Goal: Task Accomplishment & Management: Use online tool/utility

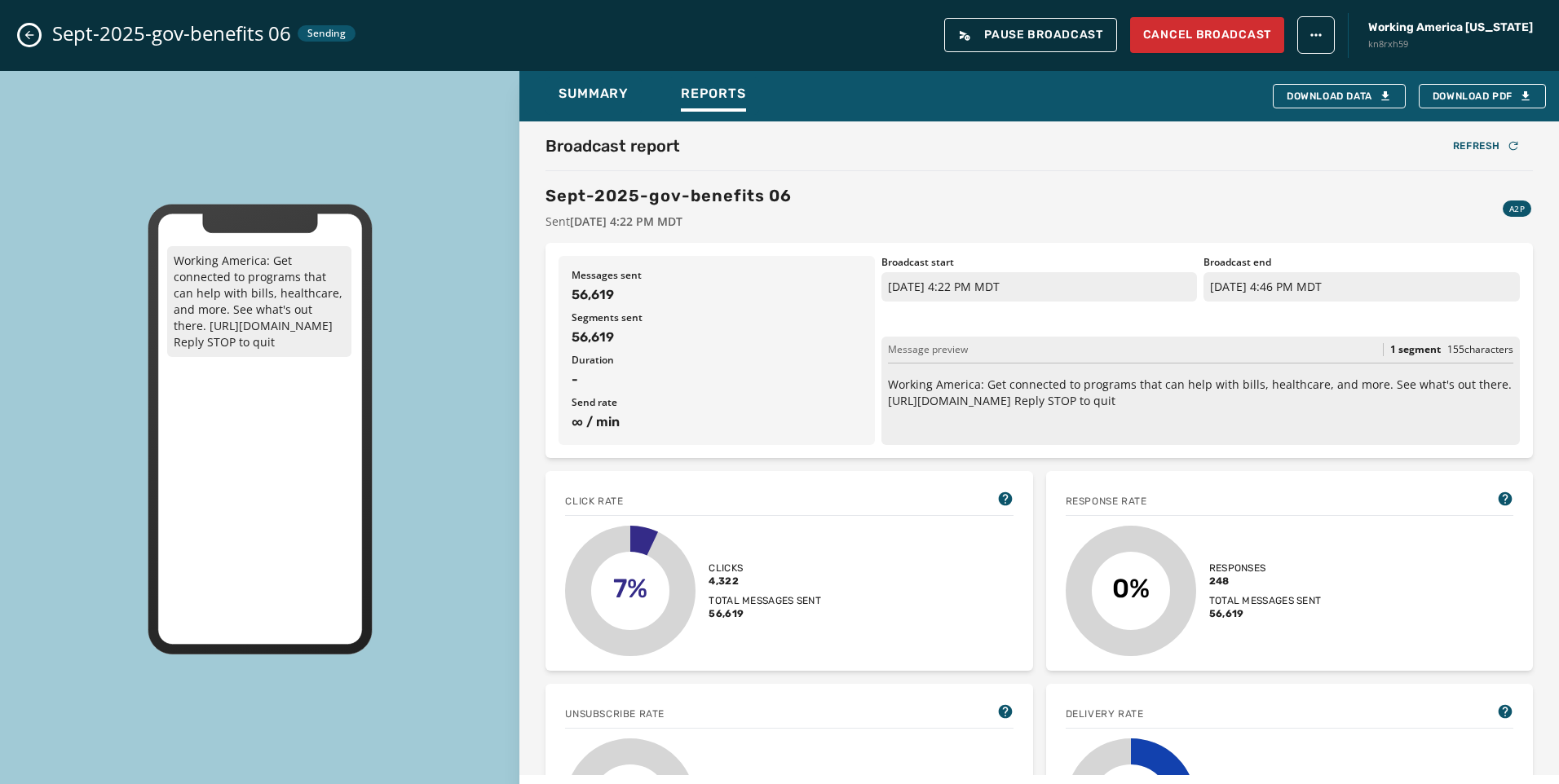
scroll to position [128, 0]
click at [29, 36] on icon "Close admin drawer" at bounding box center [30, 35] width 13 height 13
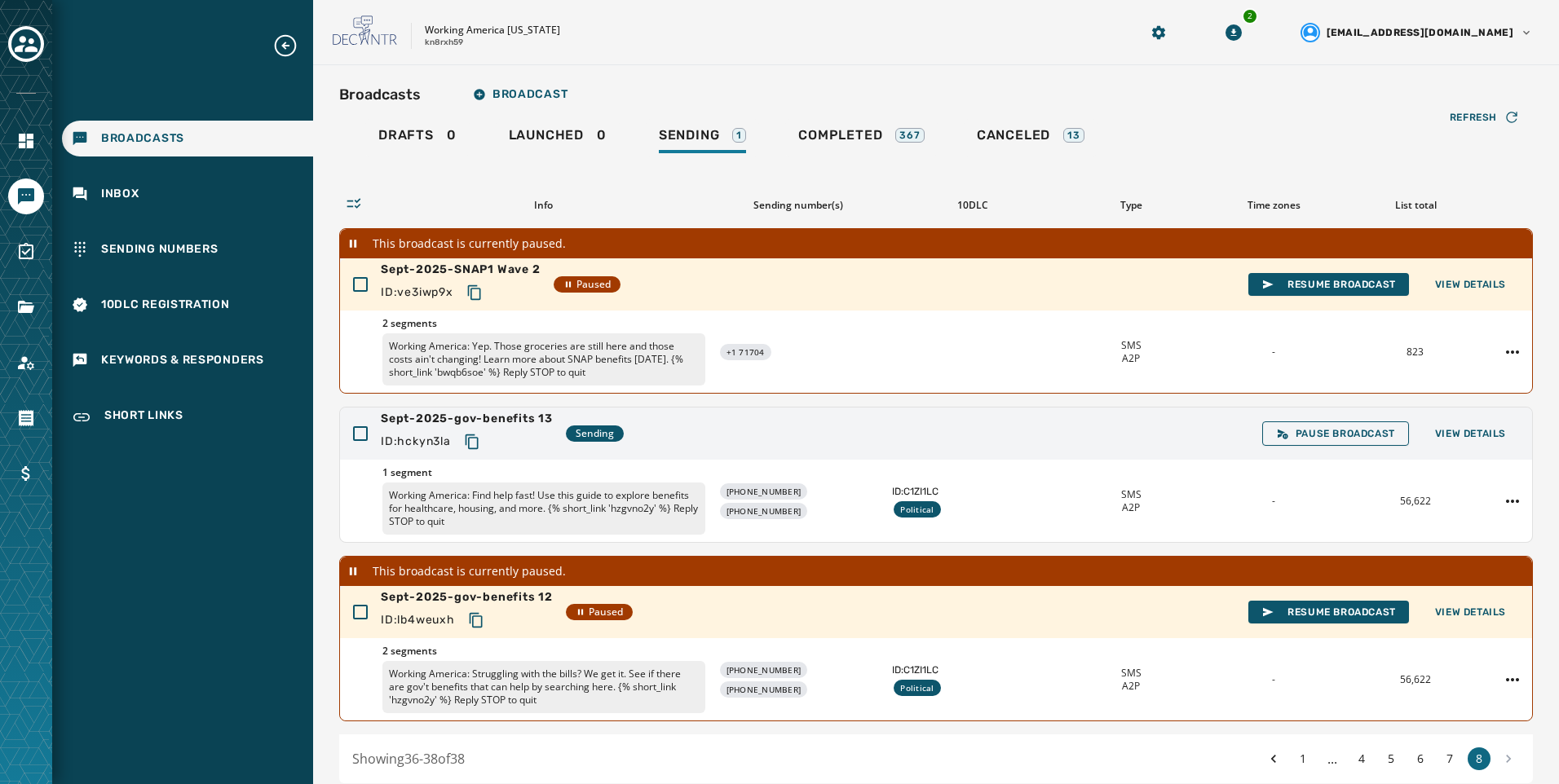
scroll to position [68, 0]
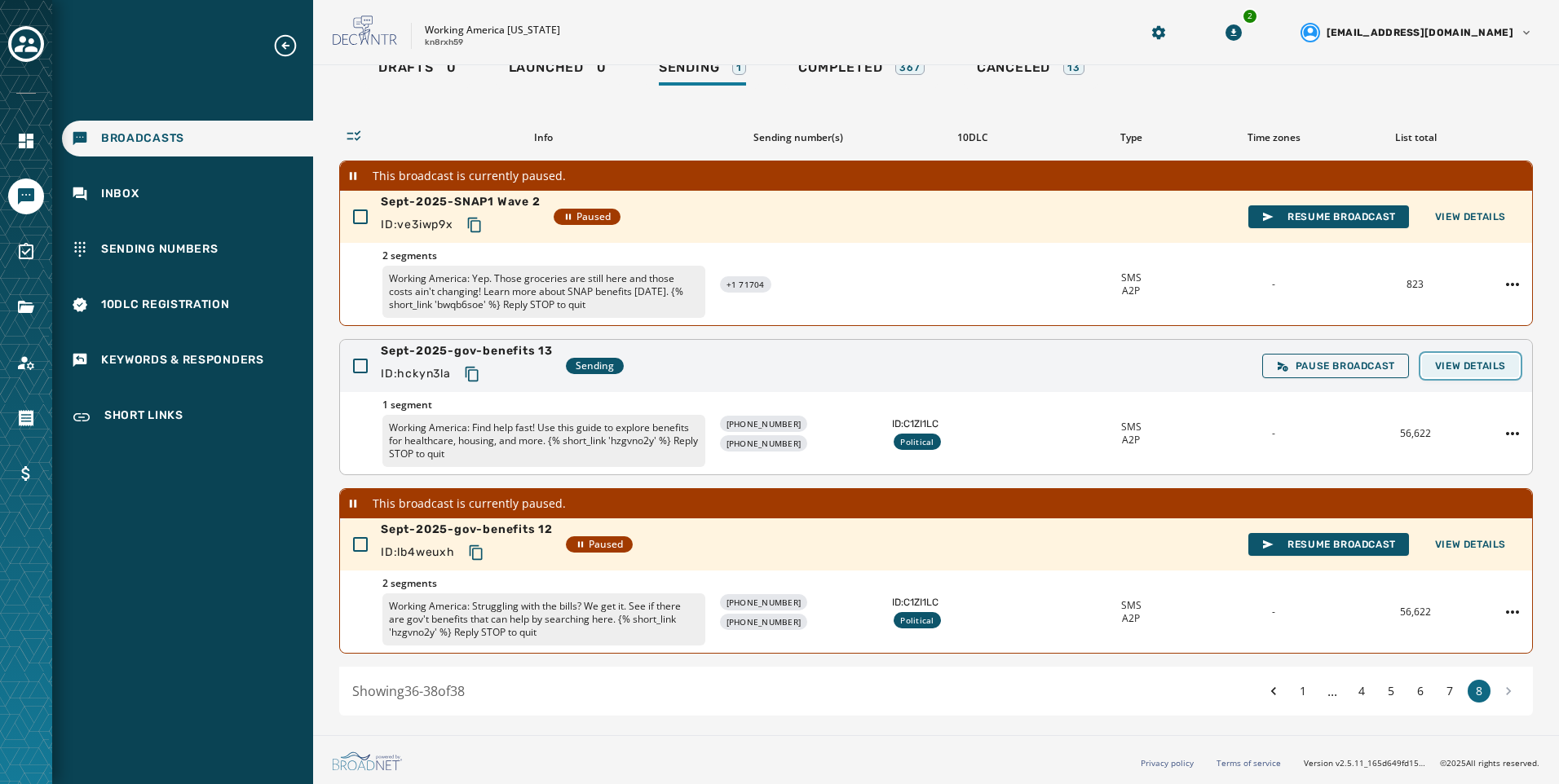
click at [1473, 358] on button "View Details" at bounding box center [1470, 366] width 97 height 23
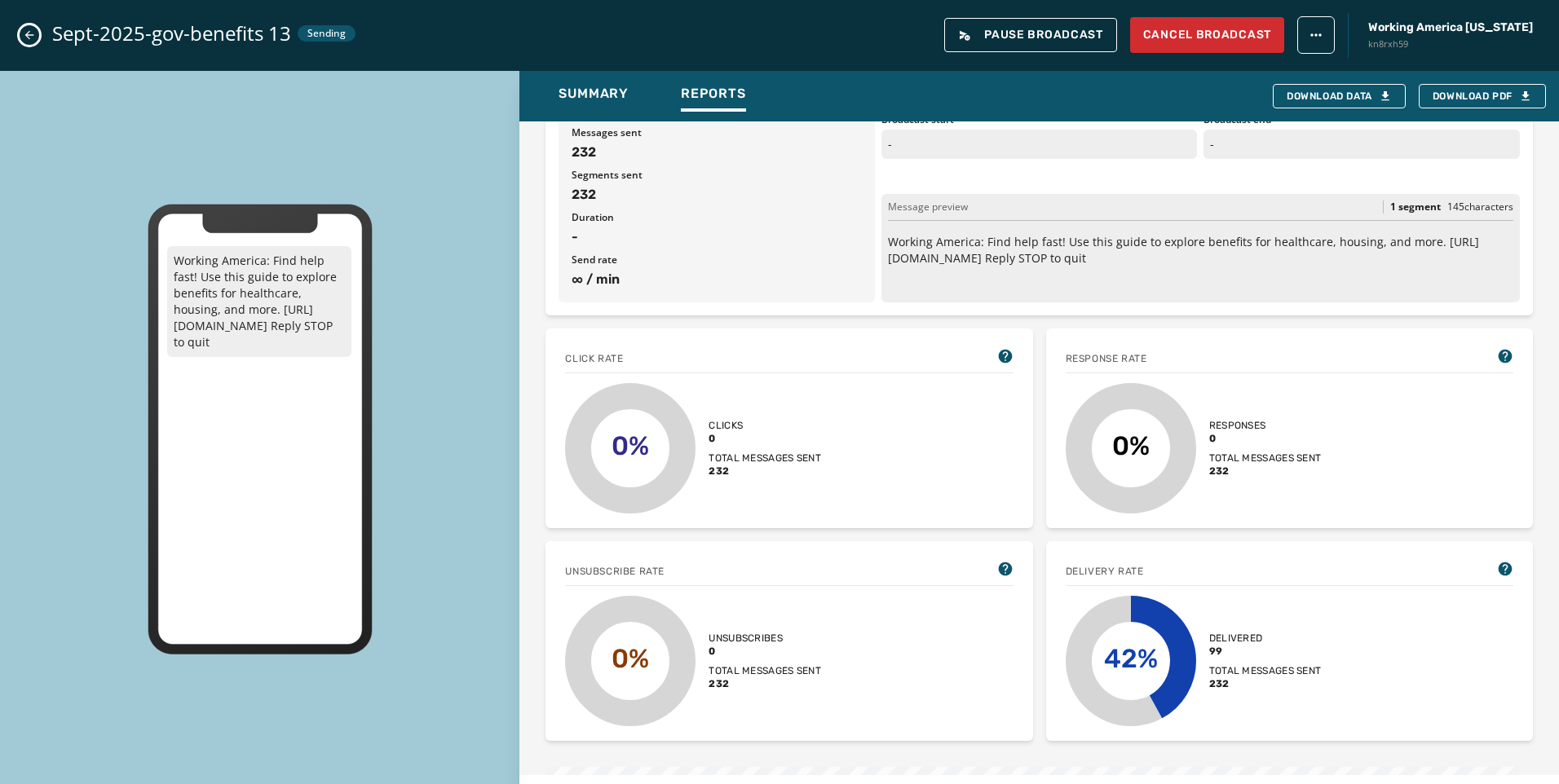
scroll to position [0, 0]
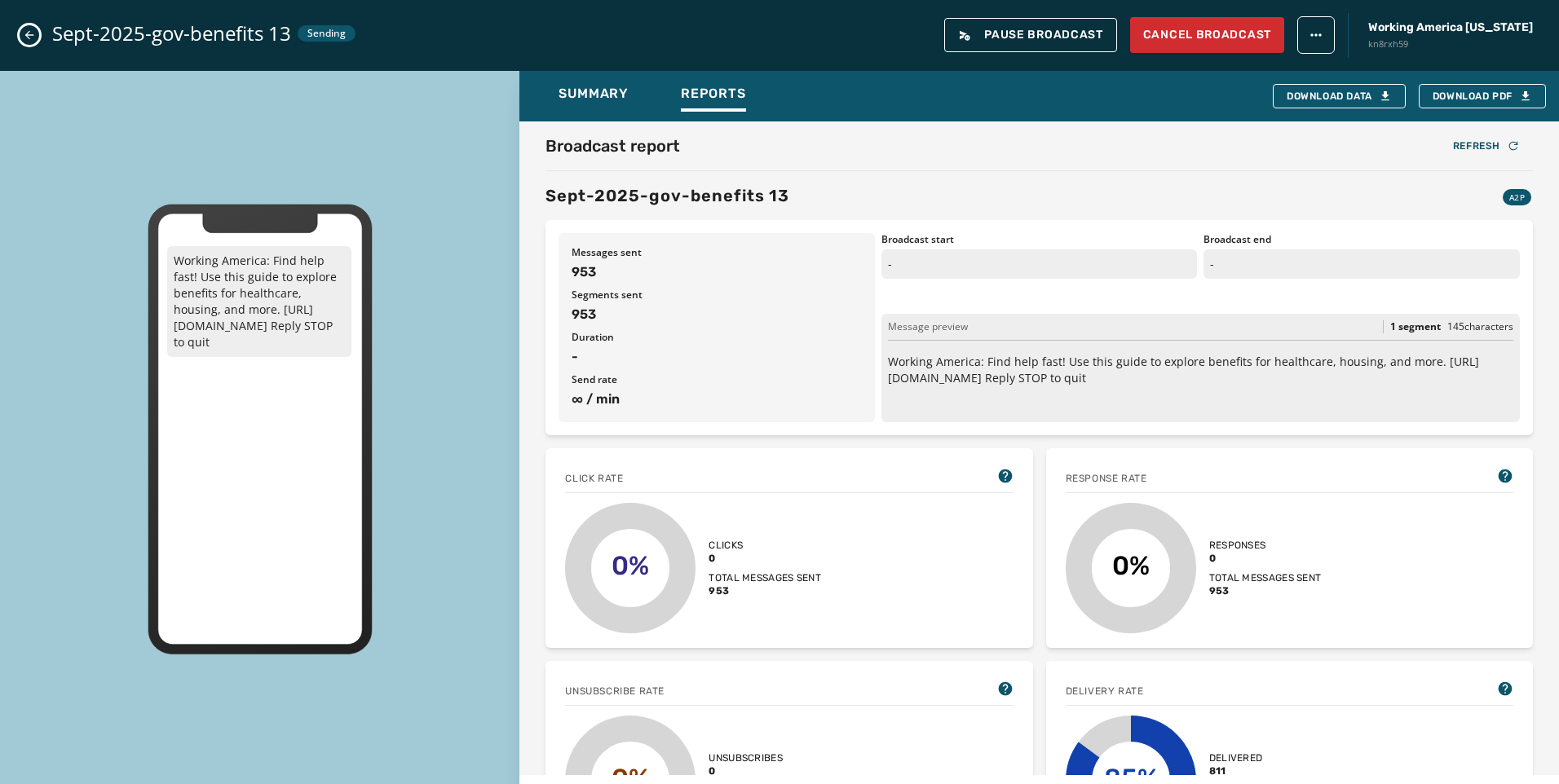
click at [31, 39] on icon "Close admin drawer" at bounding box center [30, 35] width 13 height 13
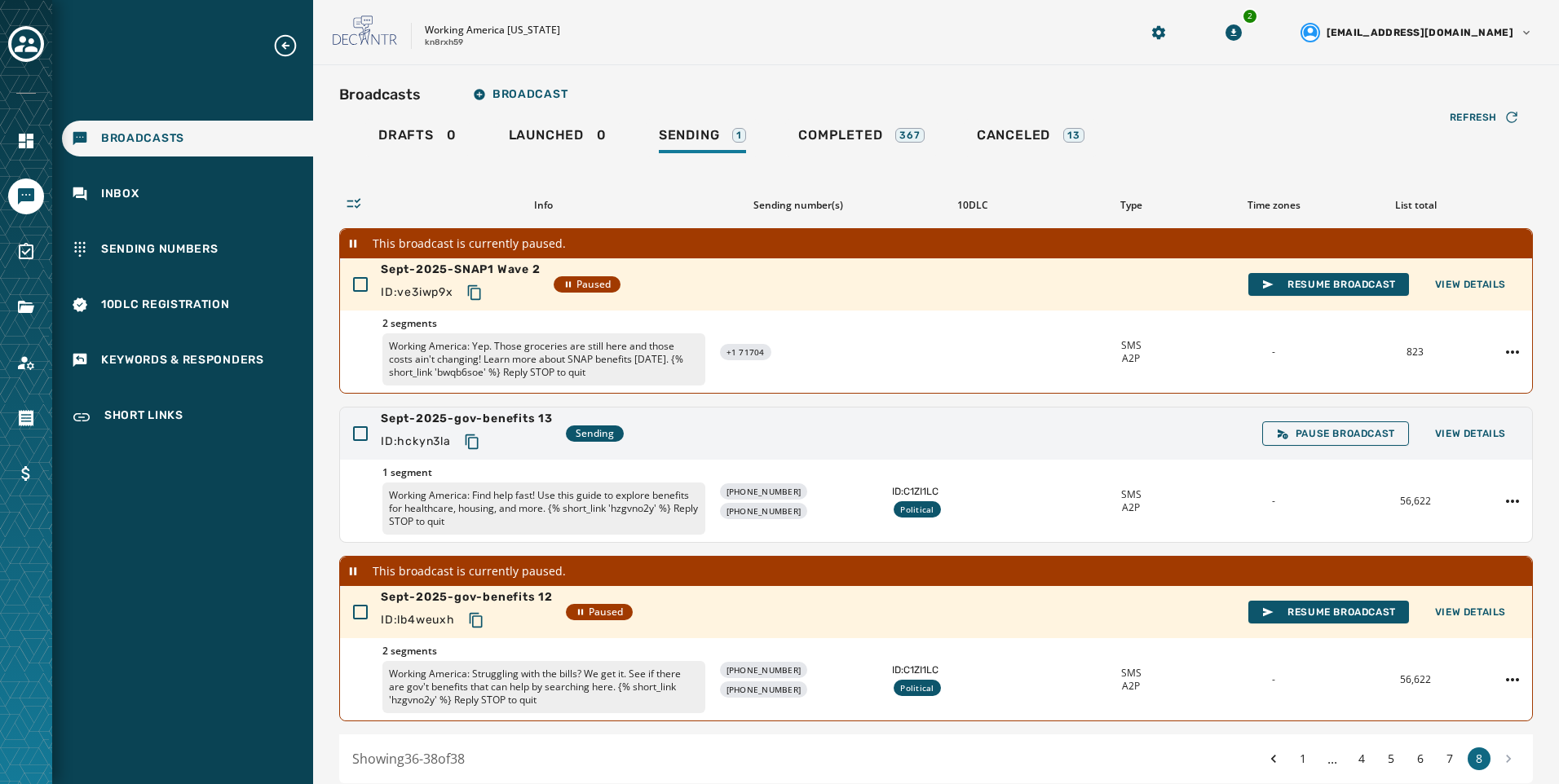
click at [568, 43] on div "Working America [US_STATE] kn8rxh59" at bounding box center [715, 32] width 766 height 34
click at [1474, 439] on span "View Details" at bounding box center [1470, 433] width 71 height 13
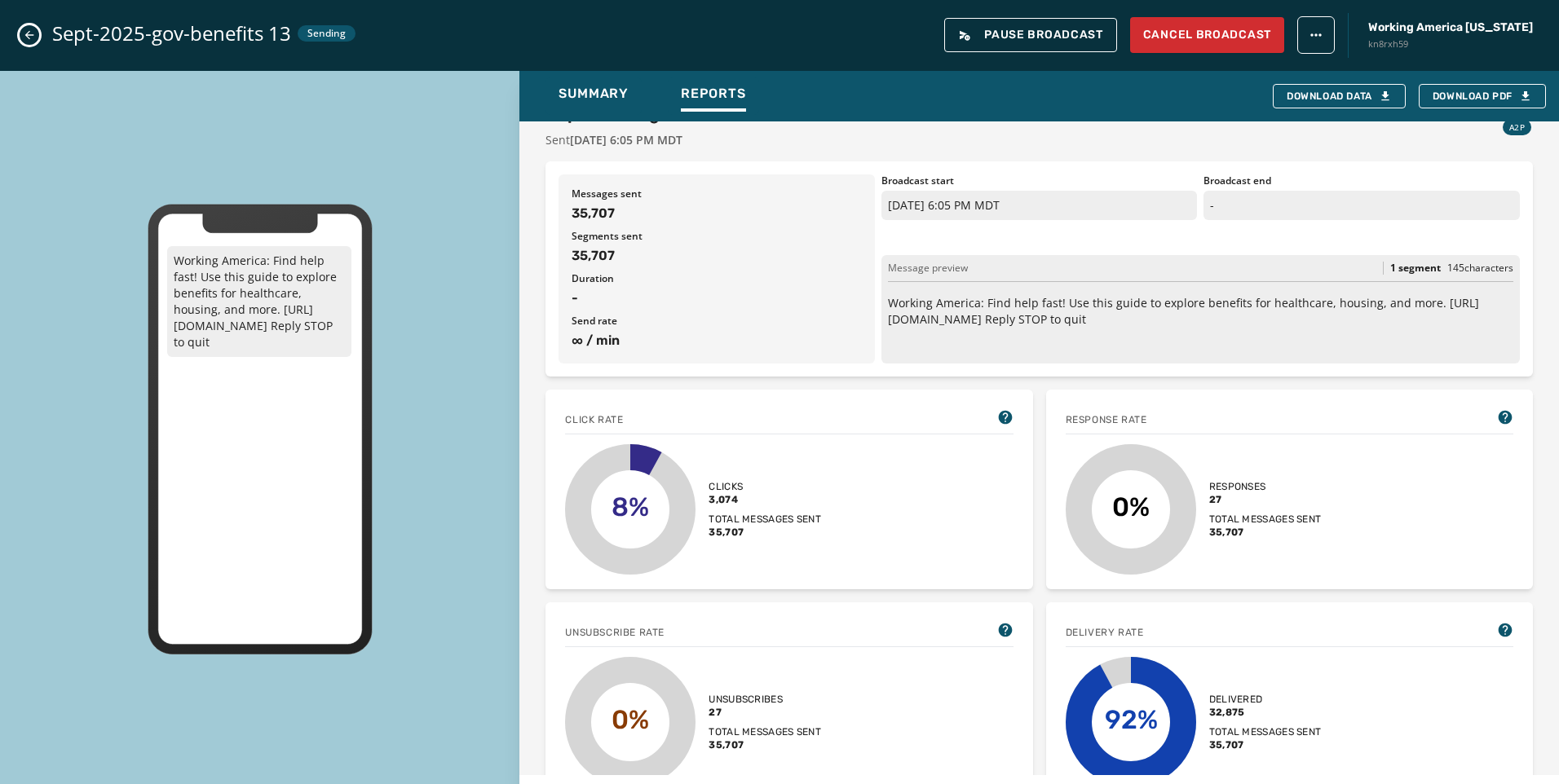
scroll to position [570, 0]
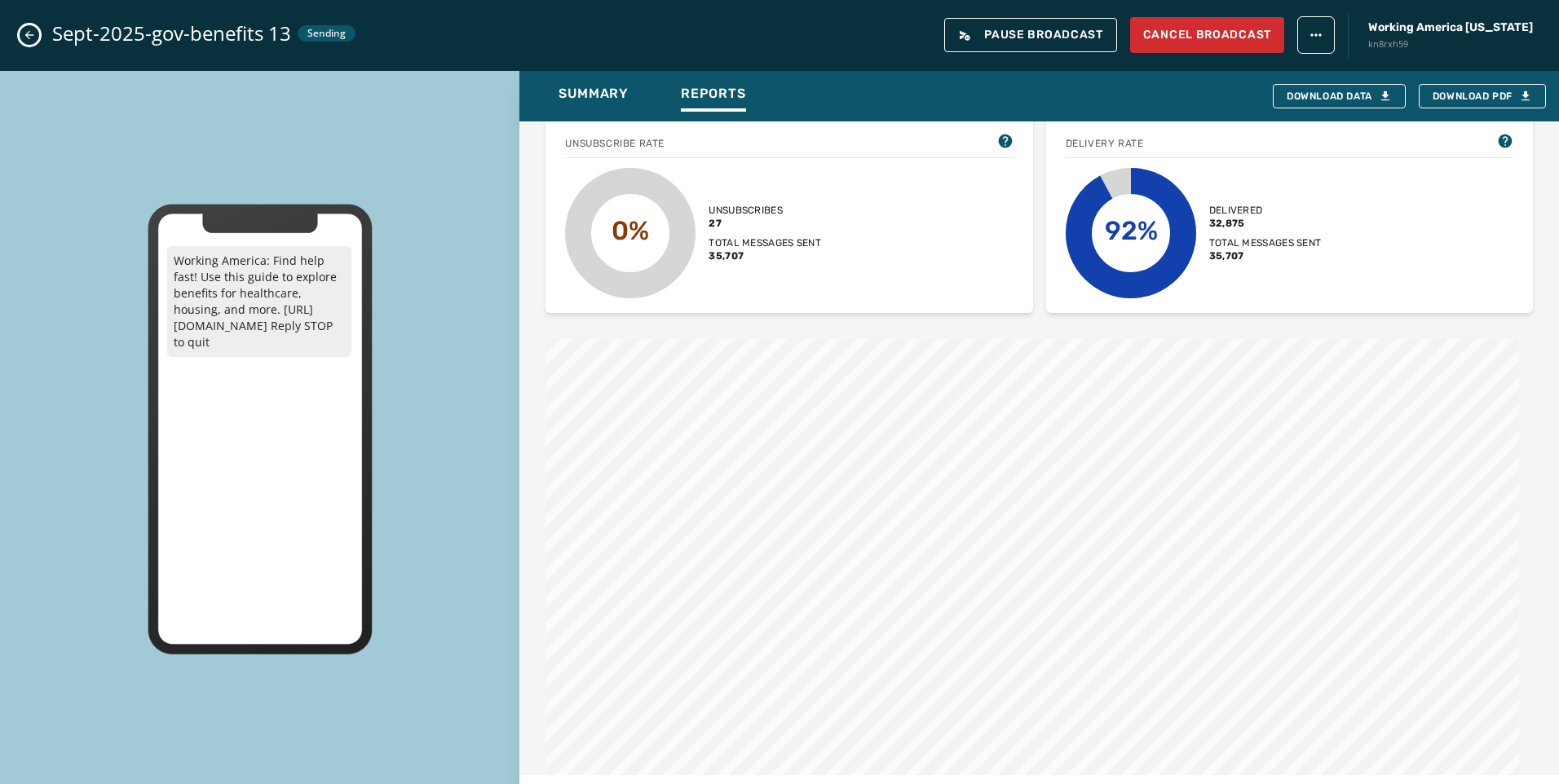
click at [21, 32] on button "Close admin drawer" at bounding box center [29, 34] width 19 height 19
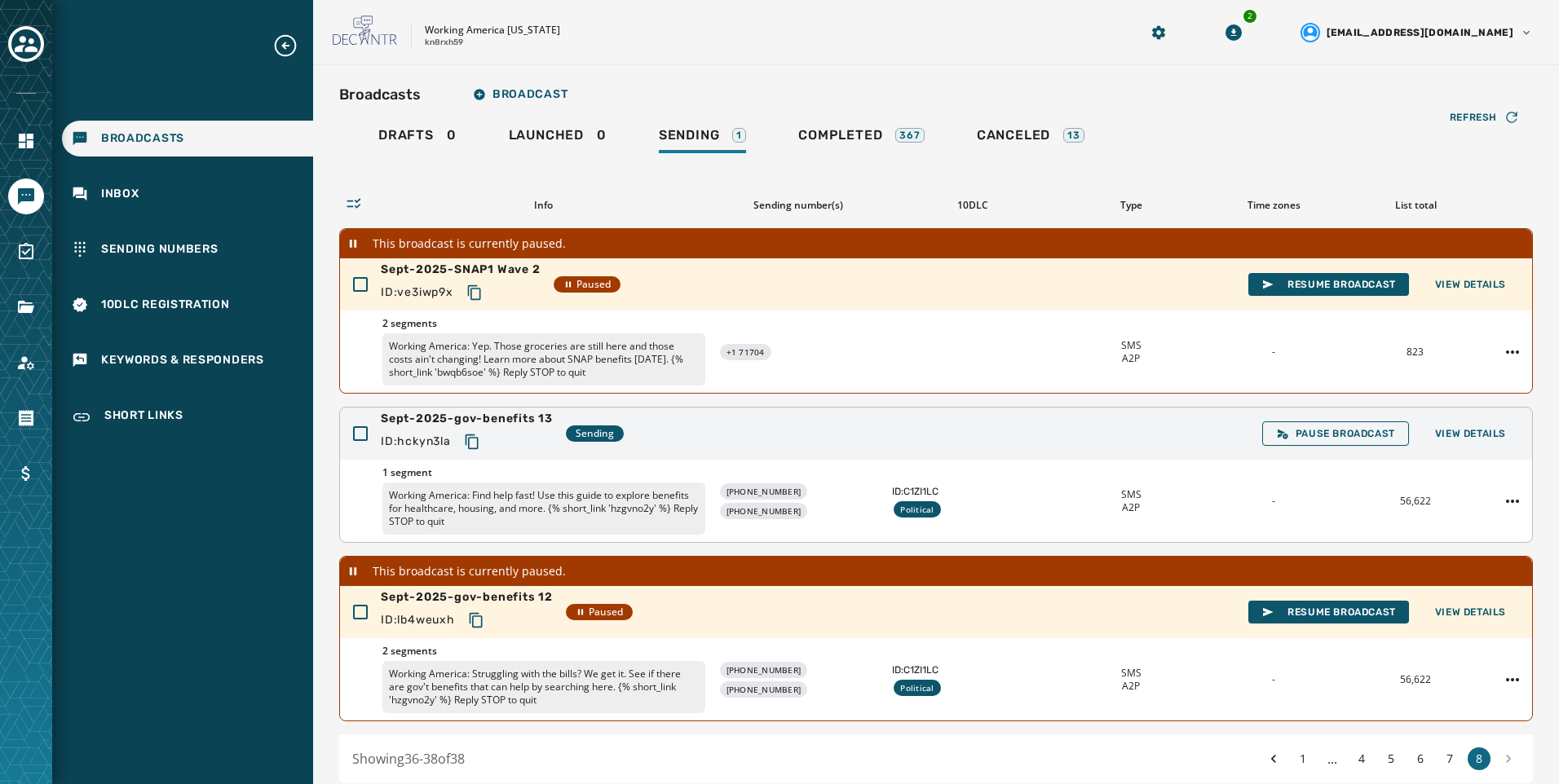
scroll to position [68, 0]
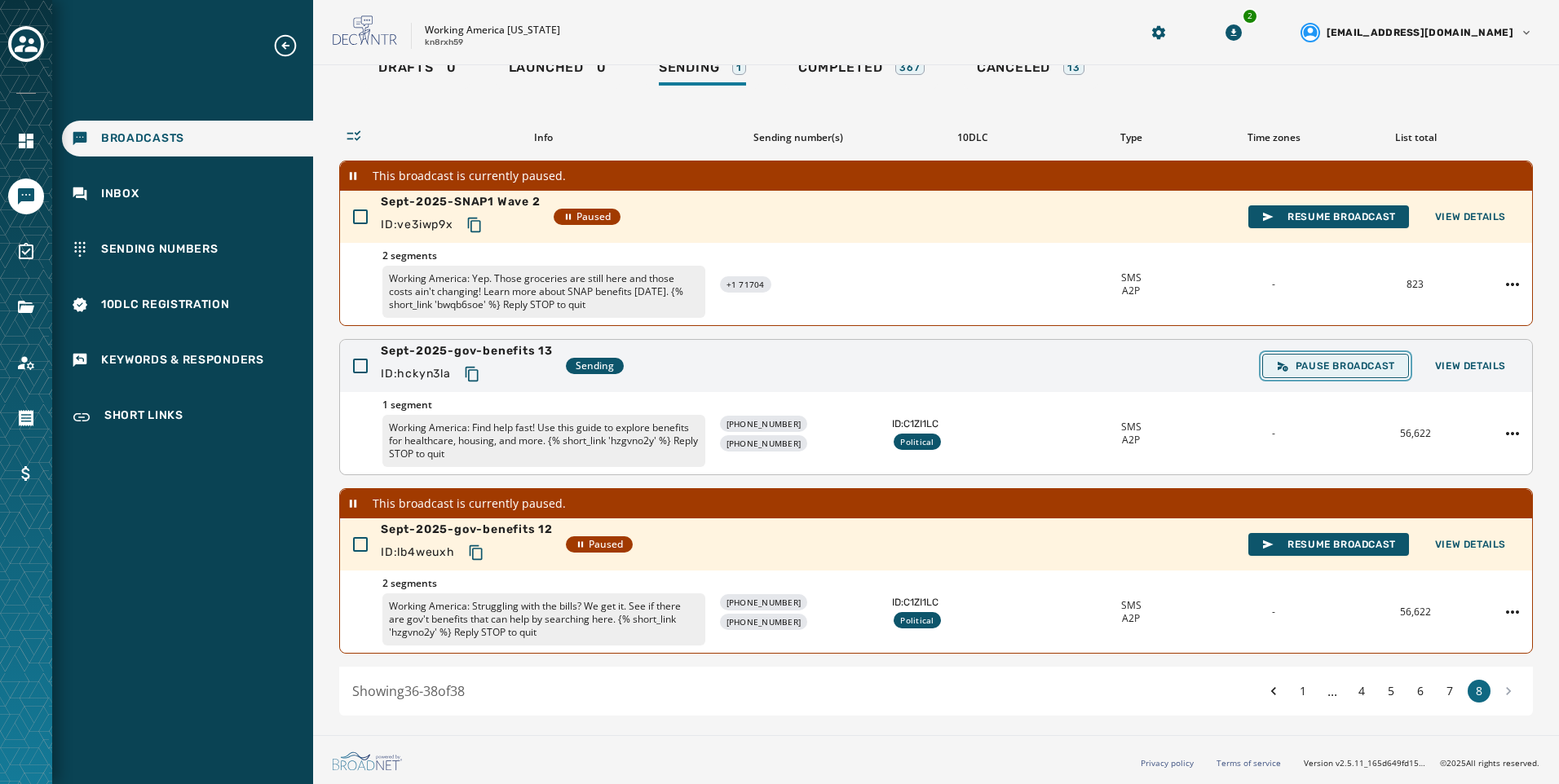
click at [1333, 369] on span "Pause Broadcast" at bounding box center [1335, 366] width 119 height 13
click at [1505, 359] on button "View Details" at bounding box center [1470, 366] width 97 height 23
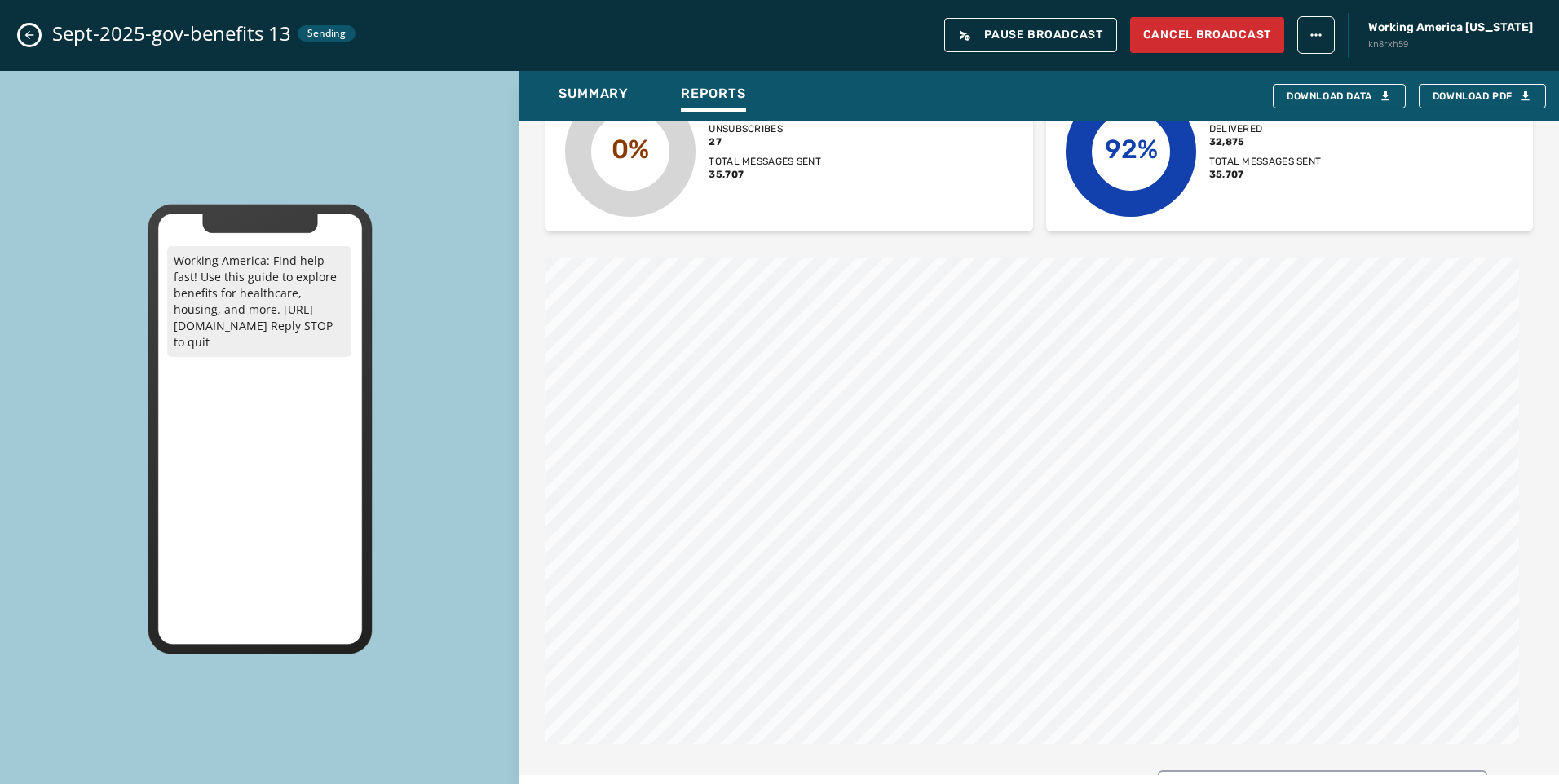
scroll to position [570, 0]
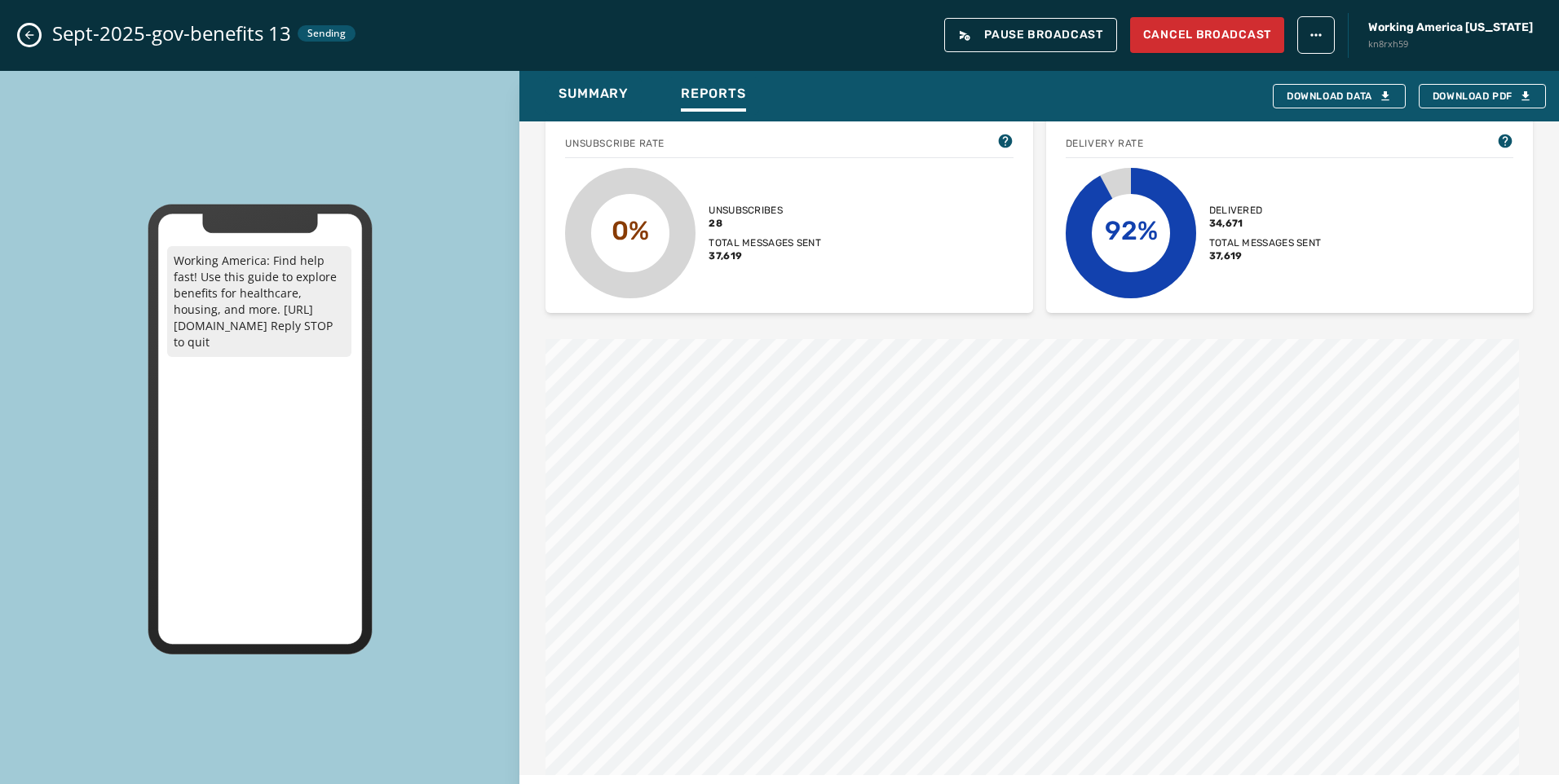
click at [34, 41] on icon "Close admin drawer" at bounding box center [30, 35] width 13 height 13
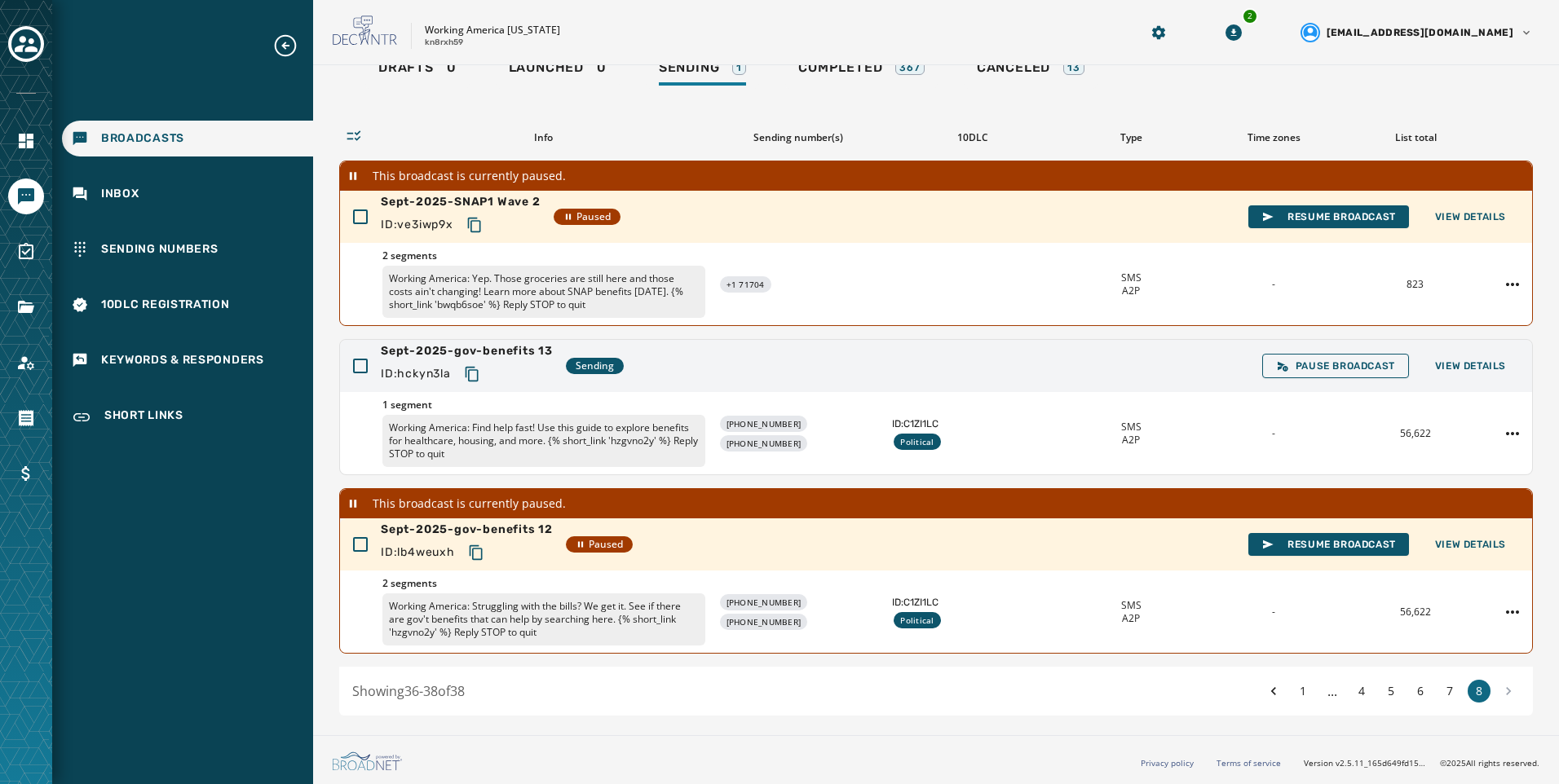
scroll to position [0, 0]
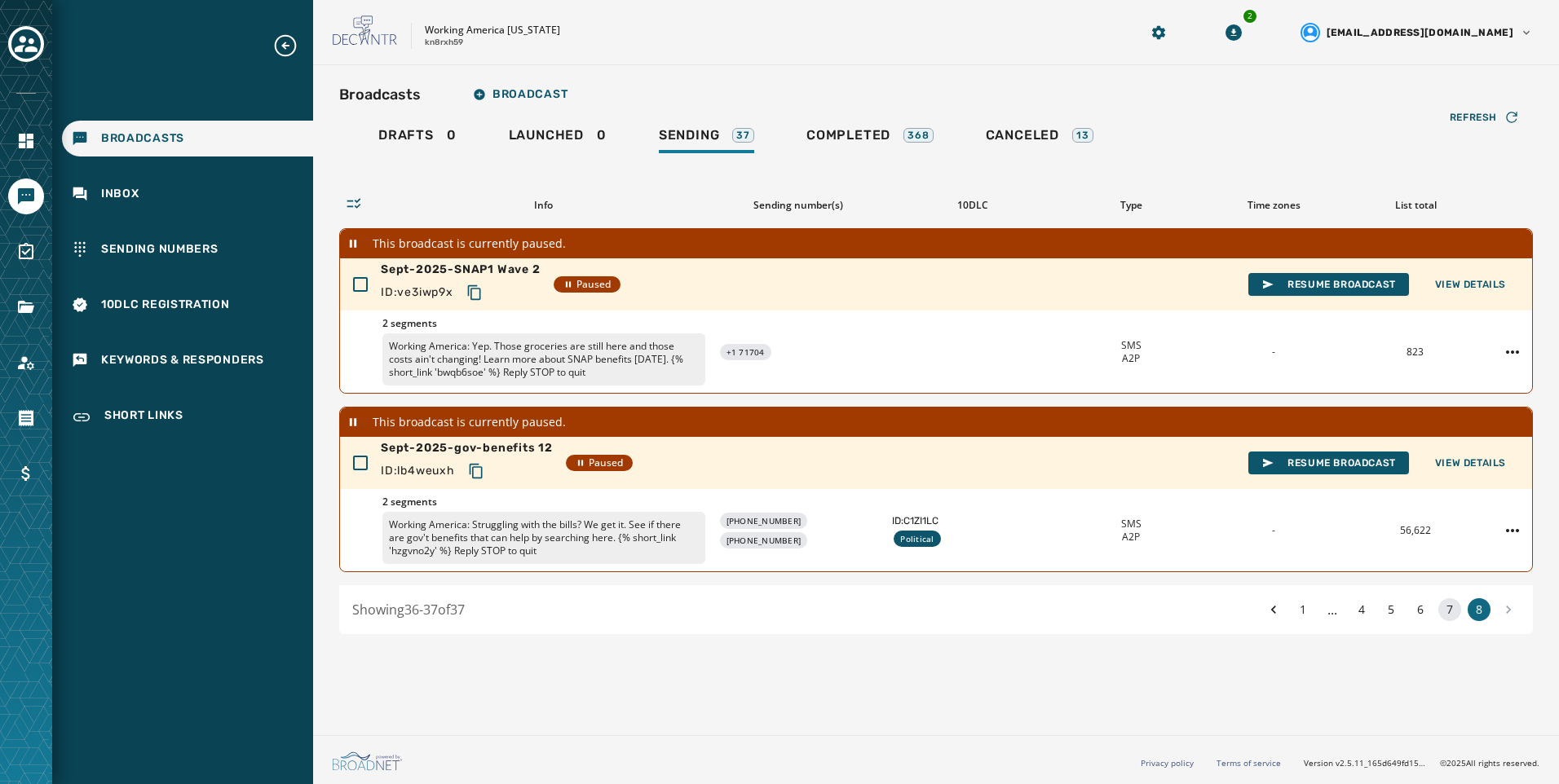
click at [1453, 605] on button "7" at bounding box center [1449, 609] width 23 height 23
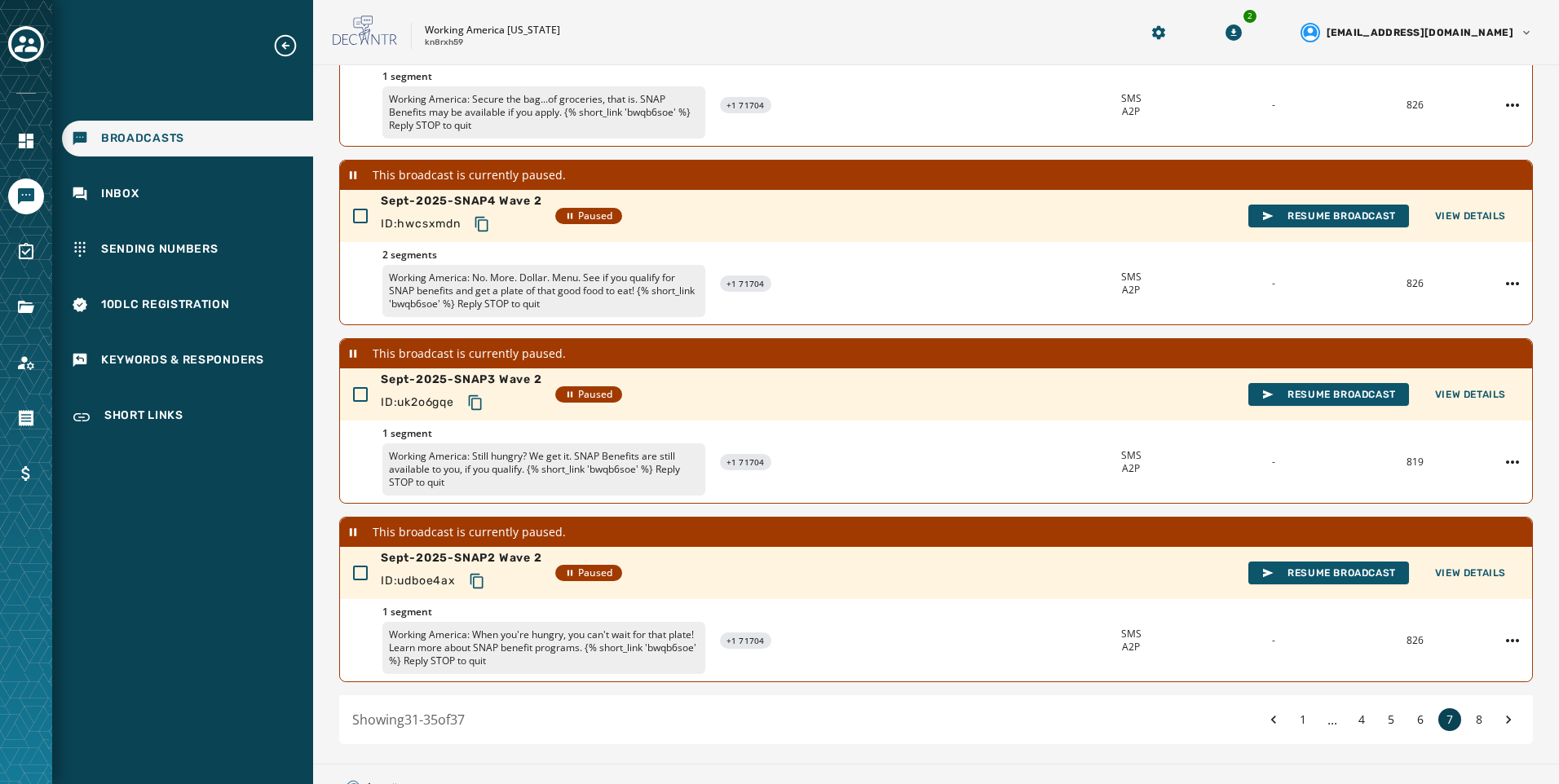
scroll to position [454, 0]
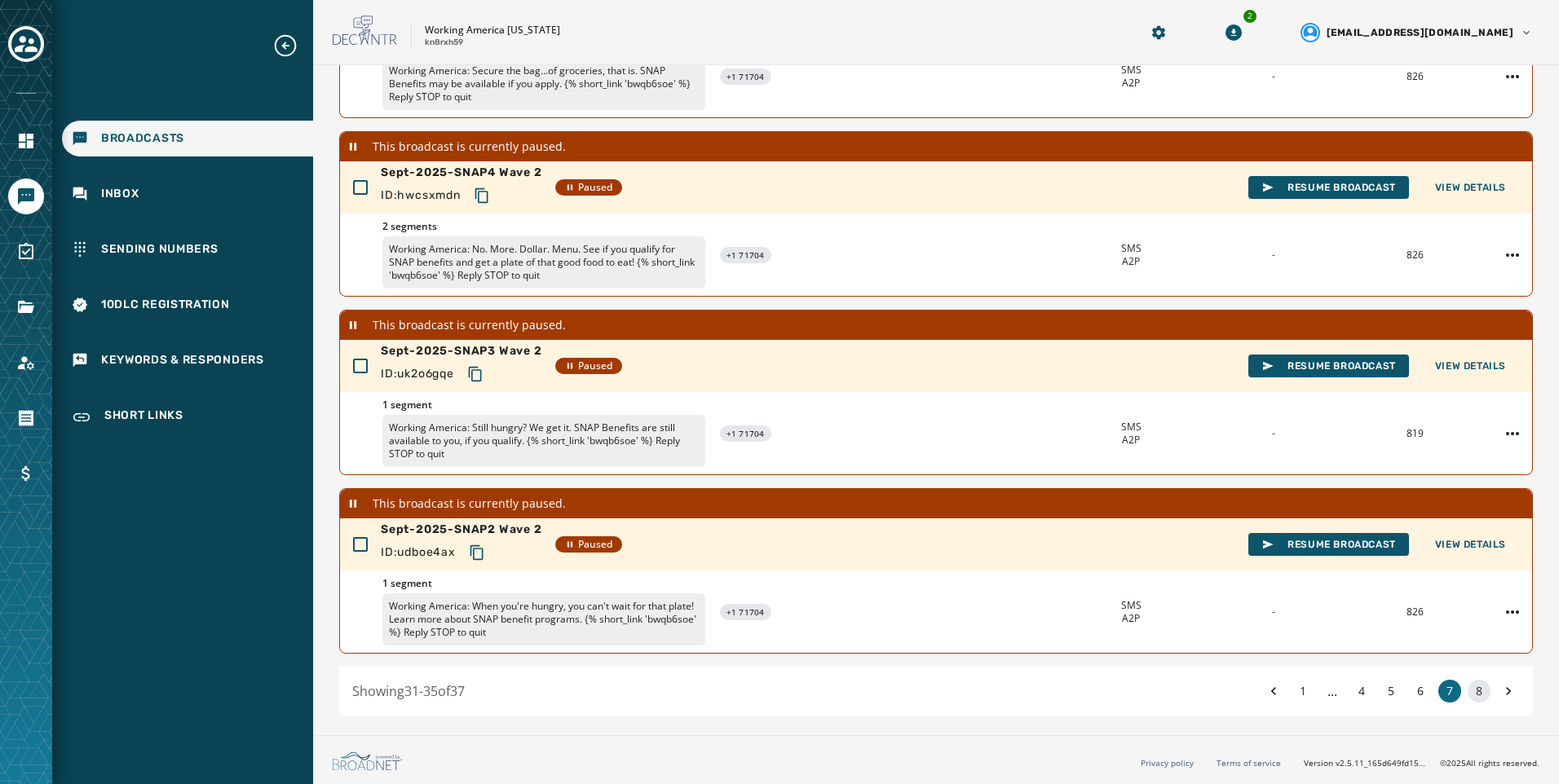
click at [1467, 689] on button "8" at bounding box center [1478, 691] width 23 height 23
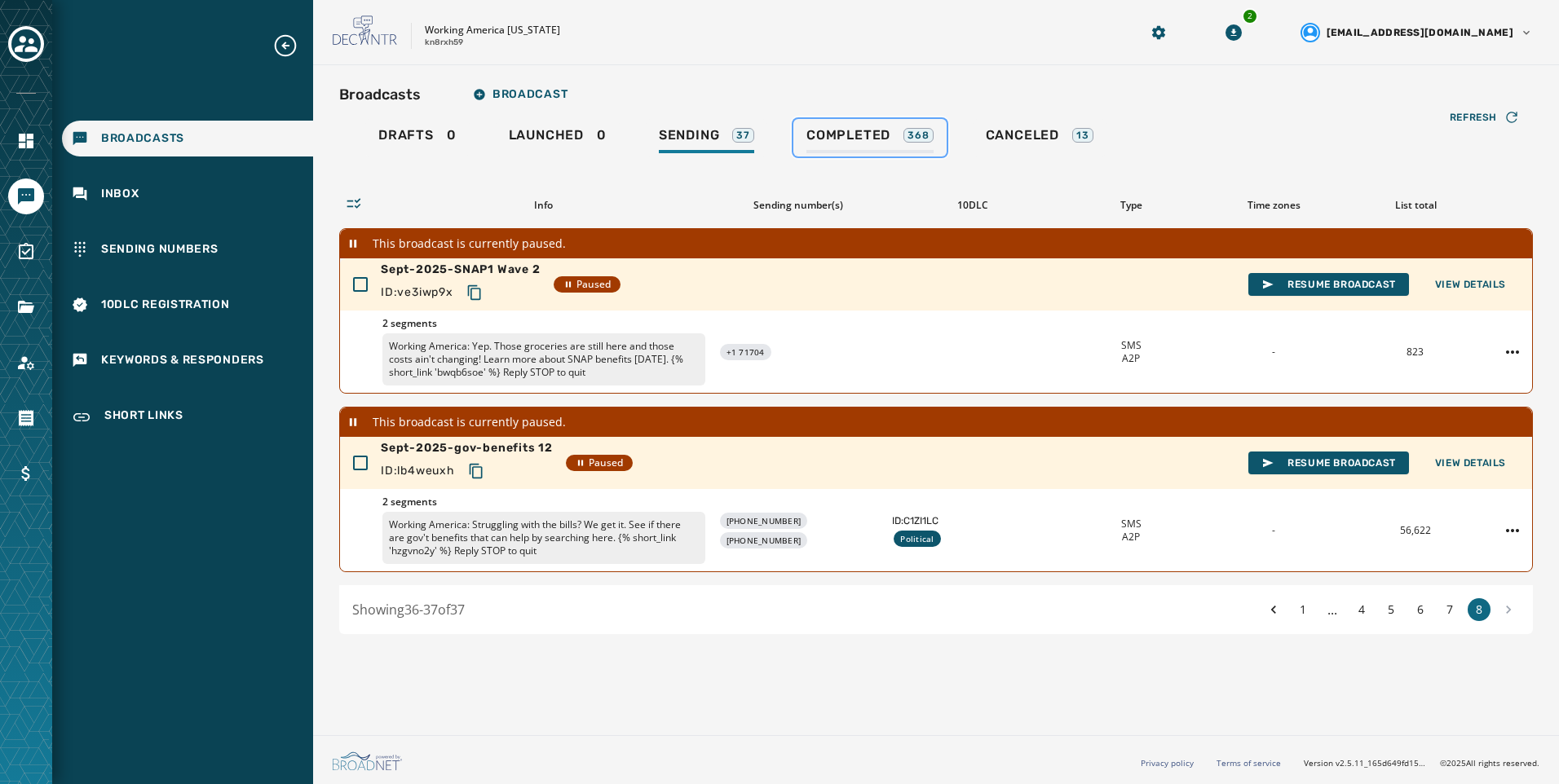
click at [904, 135] on div "368" at bounding box center [918, 135] width 30 height 15
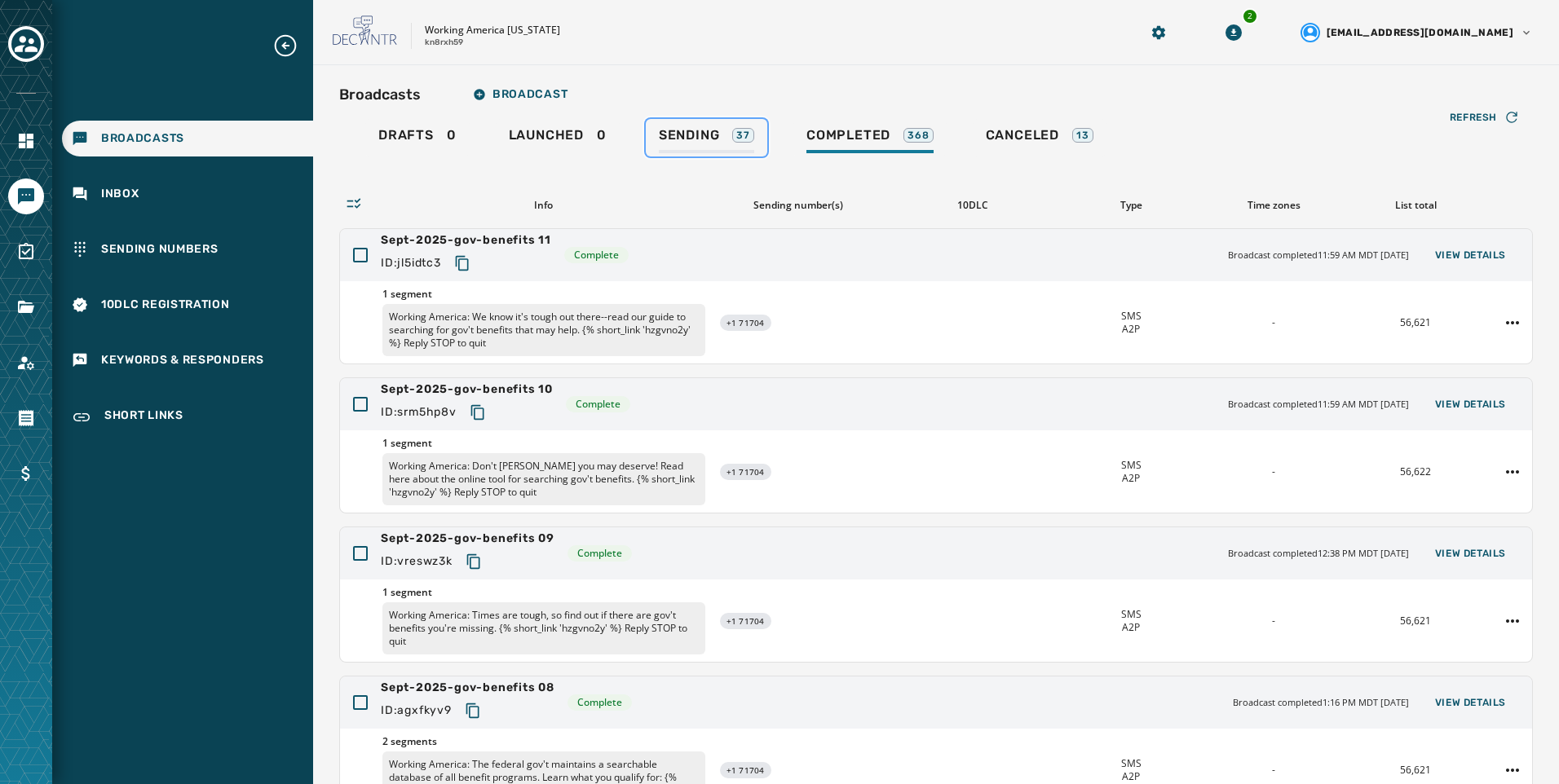
click at [741, 150] on div "Sending 37" at bounding box center [705, 140] width 95 height 26
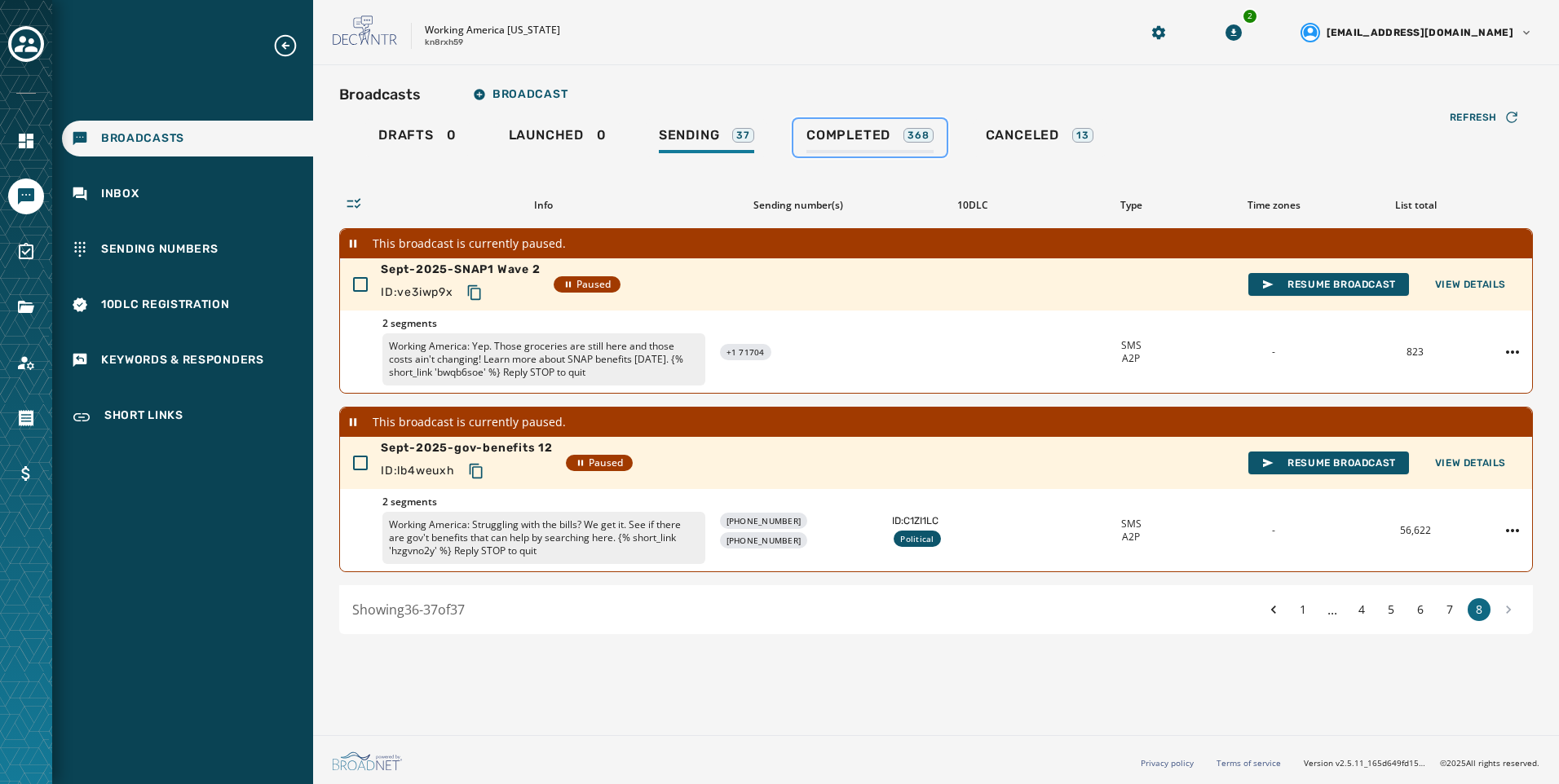
click at [854, 136] on span "Completed" at bounding box center [848, 135] width 84 height 17
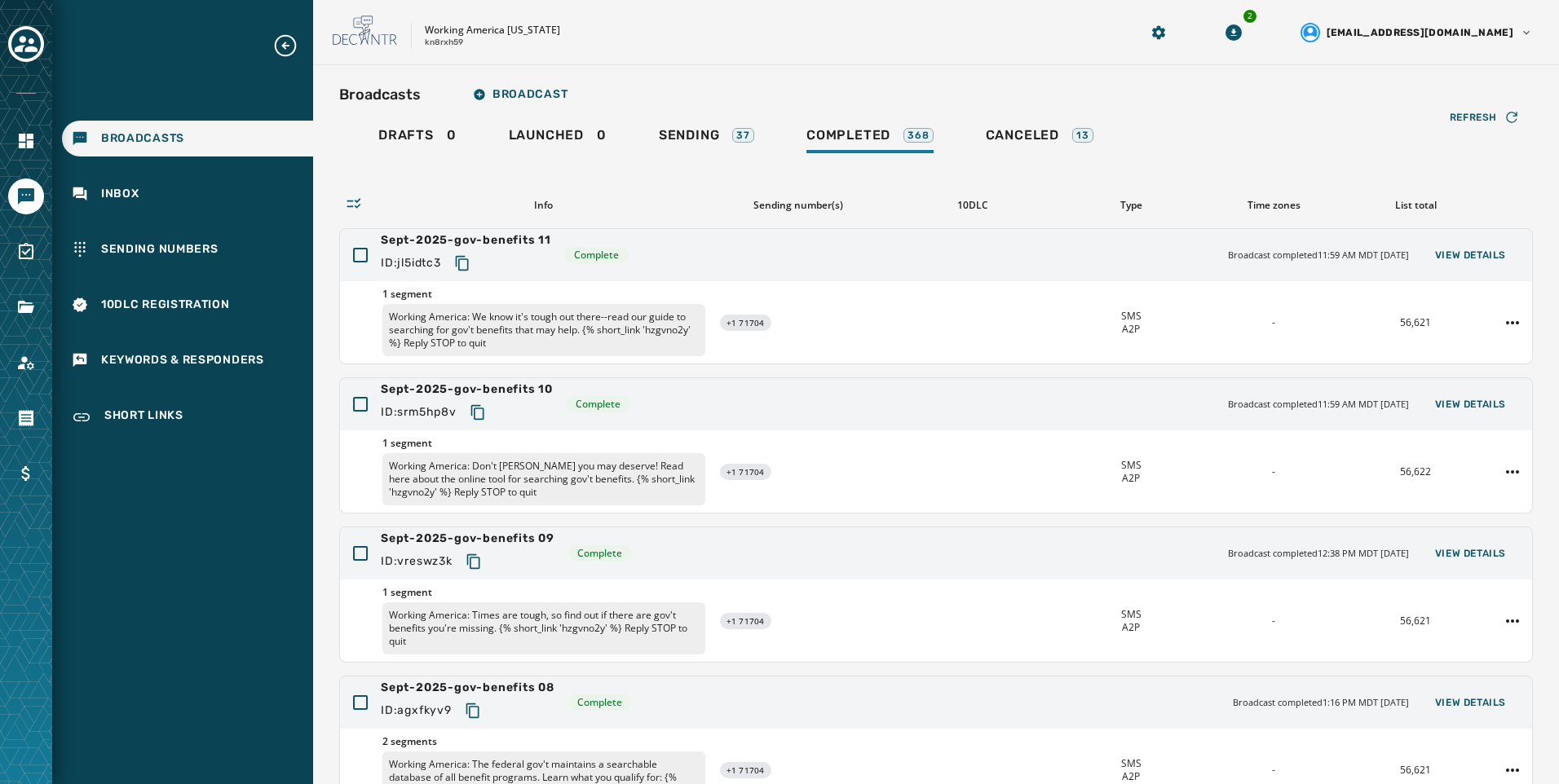
click at [838, 65] on div "Broadcasts Broadcast Drafts 0 Launched 0 Sending 37 Completed 368 Canceled 13 R…" at bounding box center [935, 550] width 1245 height 971
click at [708, 140] on span "Sending" at bounding box center [689, 135] width 61 height 17
